Goal: Register for event/course

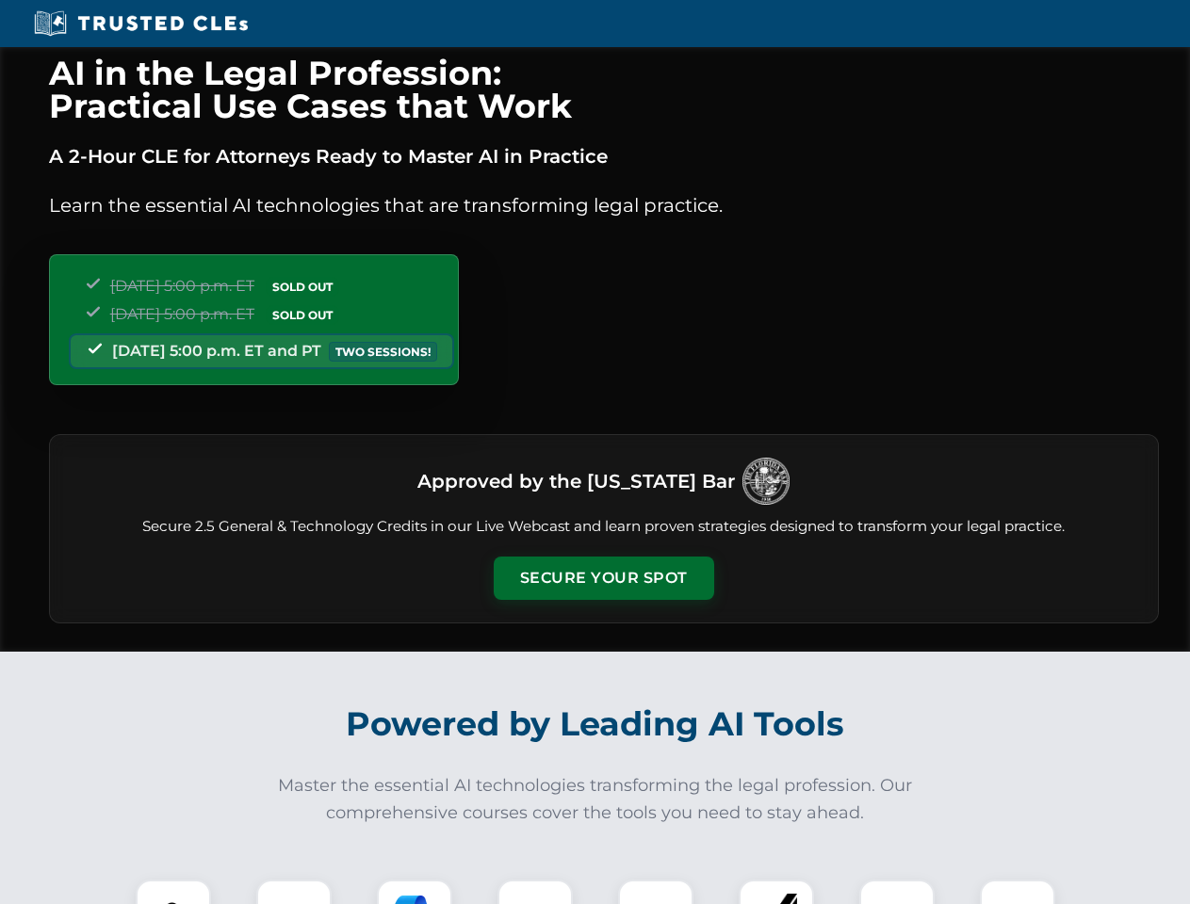
click at [603, 578] on button "Secure Your Spot" at bounding box center [604, 578] width 220 height 43
click at [173, 892] on img at bounding box center [173, 917] width 55 height 55
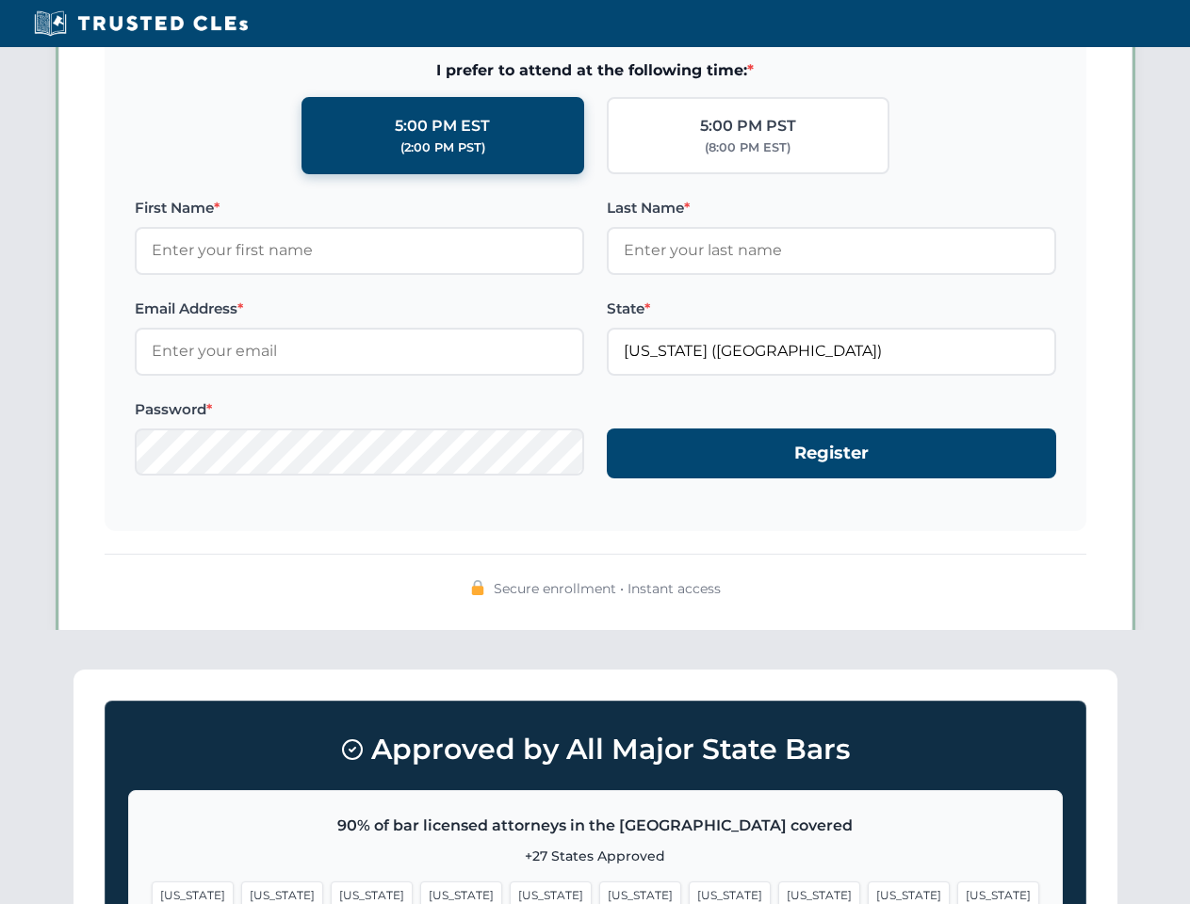
click at [689, 892] on span "[US_STATE]" at bounding box center [730, 895] width 82 height 27
click at [868, 892] on span "[US_STATE]" at bounding box center [909, 895] width 82 height 27
